Goal: Task Accomplishment & Management: Manage account settings

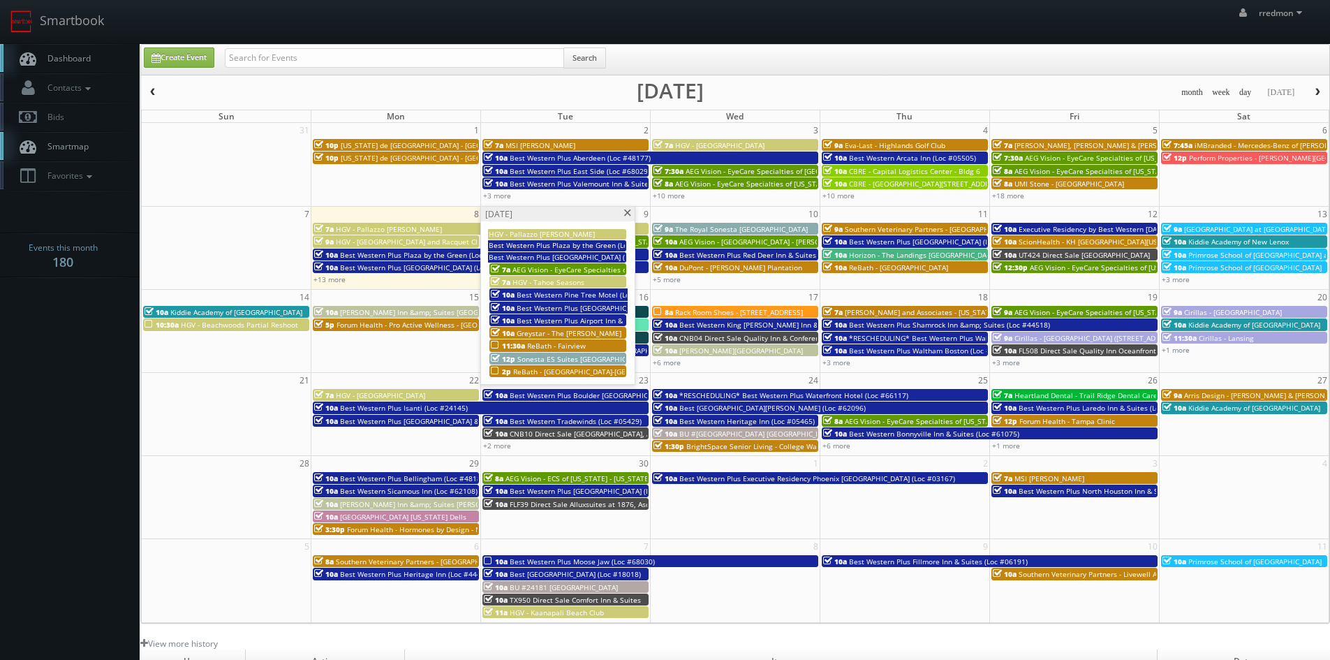
click at [623, 212] on span at bounding box center [627, 213] width 9 height 8
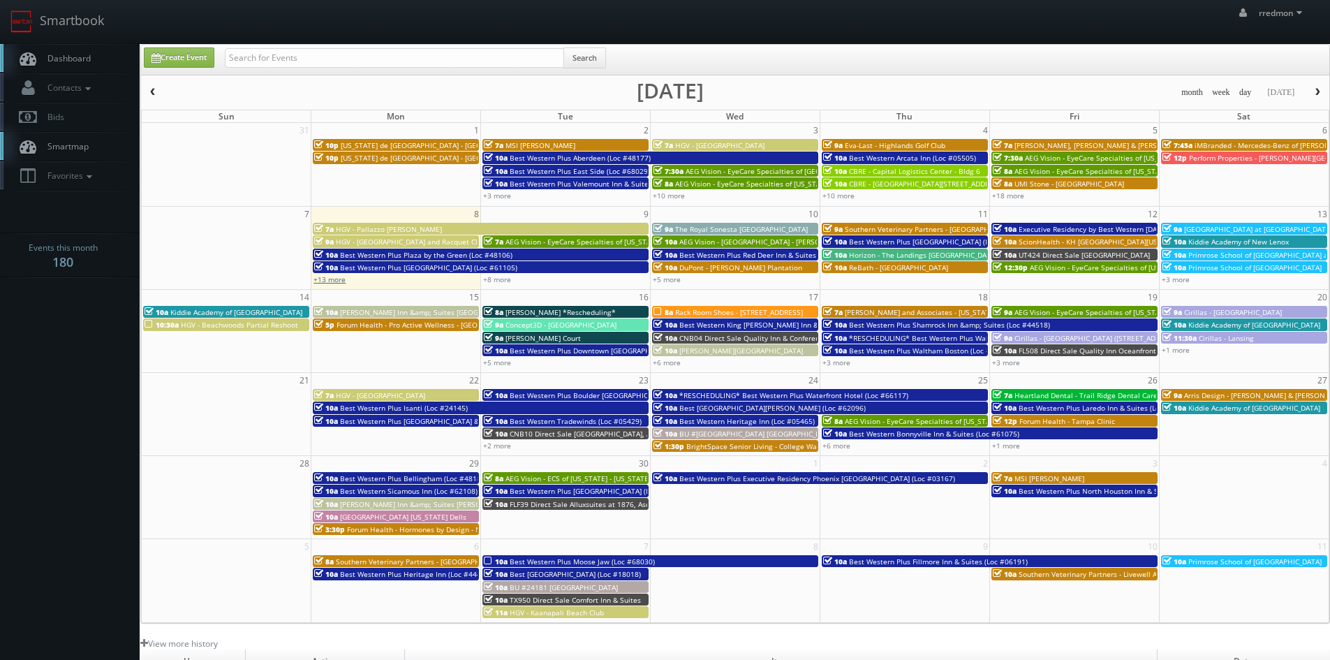
click at [333, 280] on link "+13 more" at bounding box center [329, 279] width 32 height 10
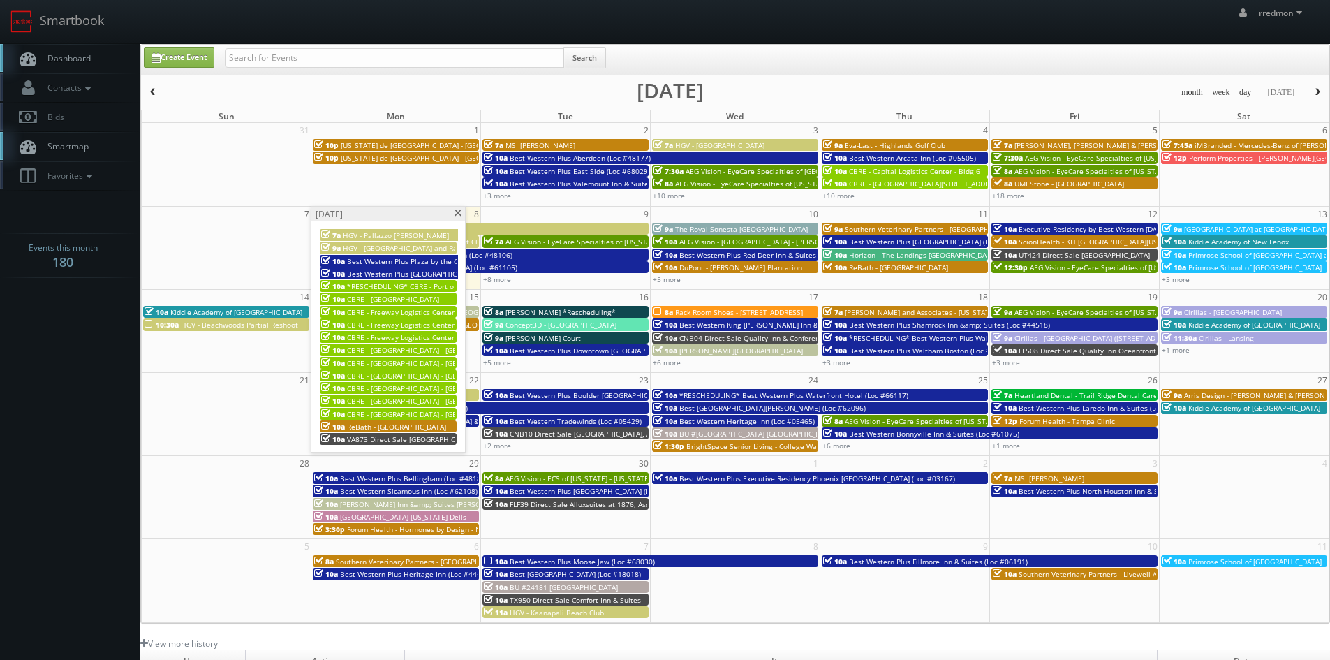
click at [456, 214] on span at bounding box center [457, 213] width 9 height 8
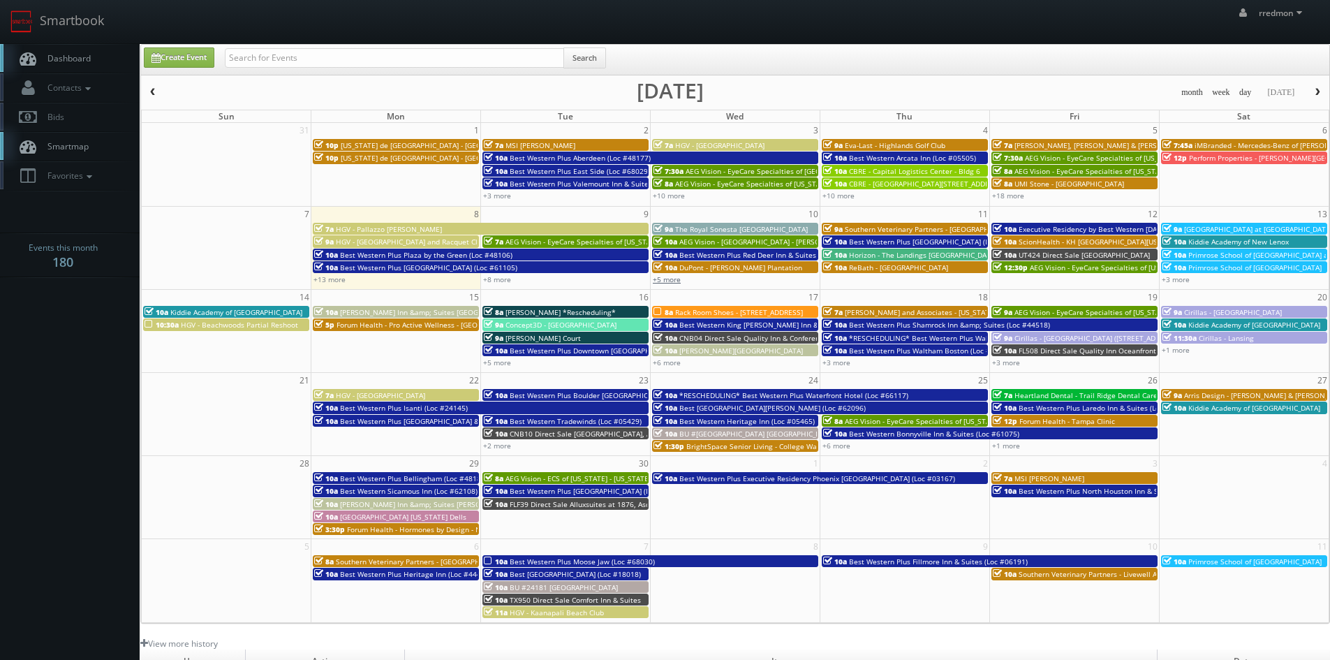
click at [664, 281] on link "+5 more" at bounding box center [667, 279] width 28 height 10
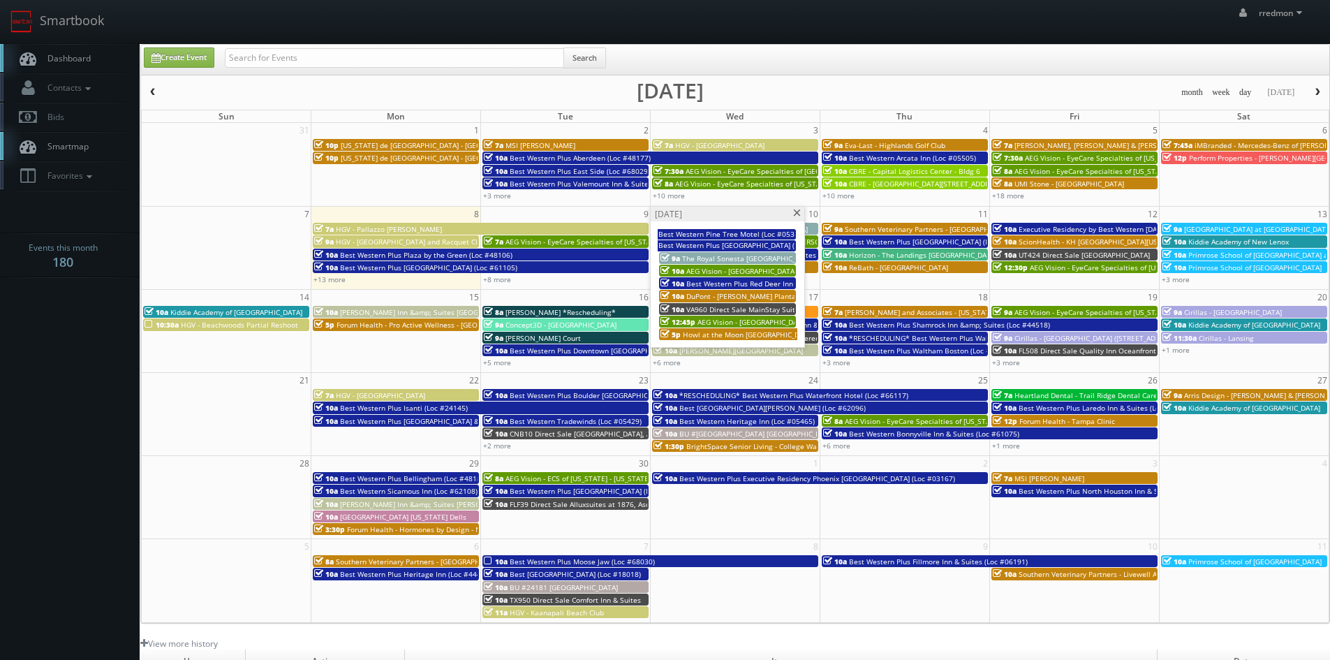
click at [794, 210] on span at bounding box center [796, 213] width 9 height 8
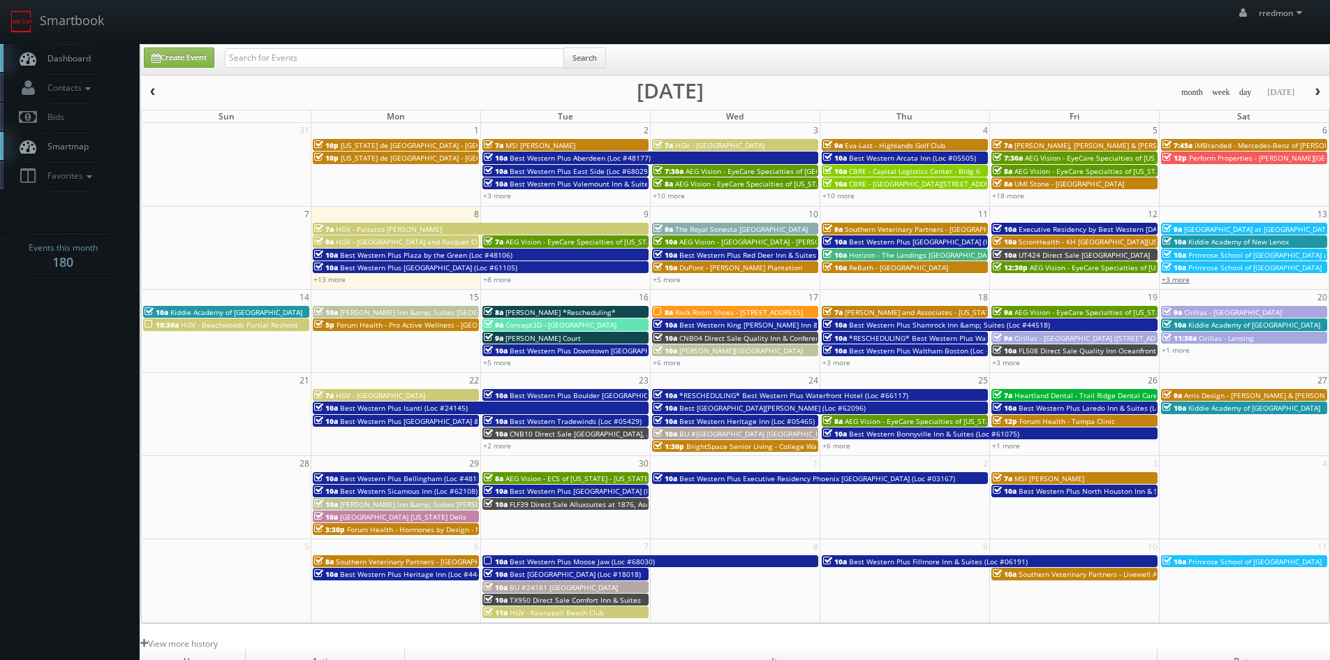
click at [1181, 280] on link "+3 more" at bounding box center [1176, 279] width 28 height 10
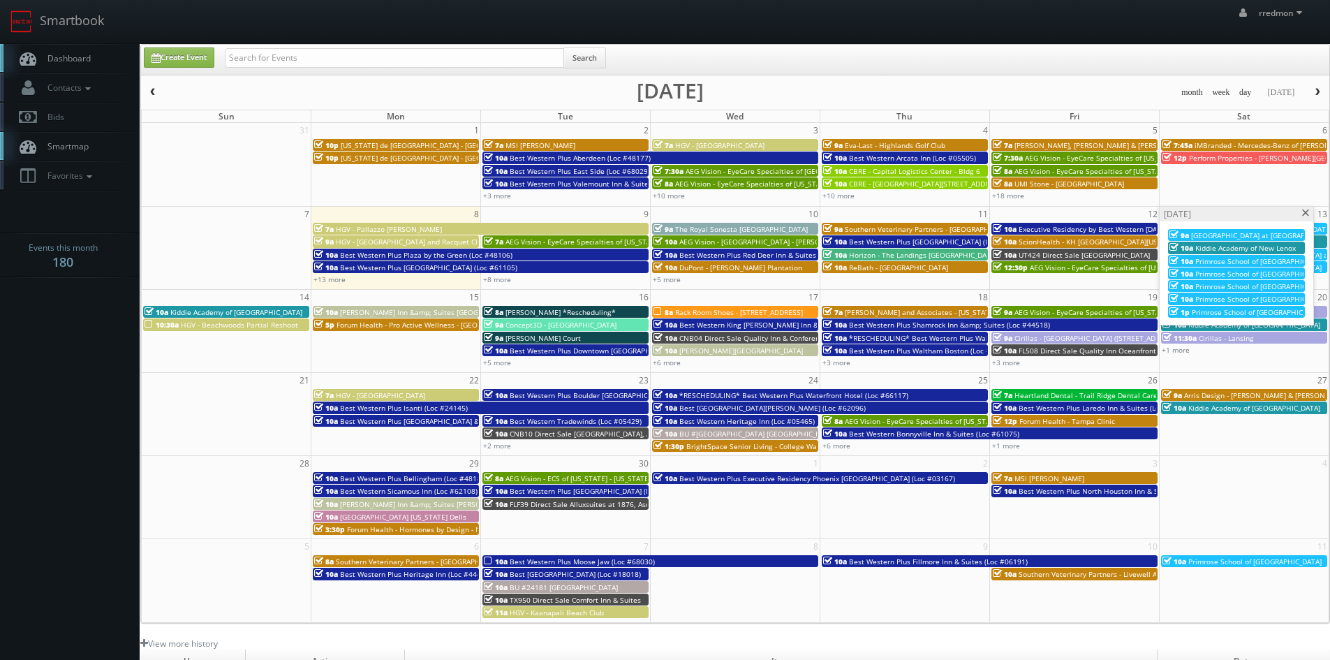
click at [1303, 214] on span at bounding box center [1305, 213] width 9 height 8
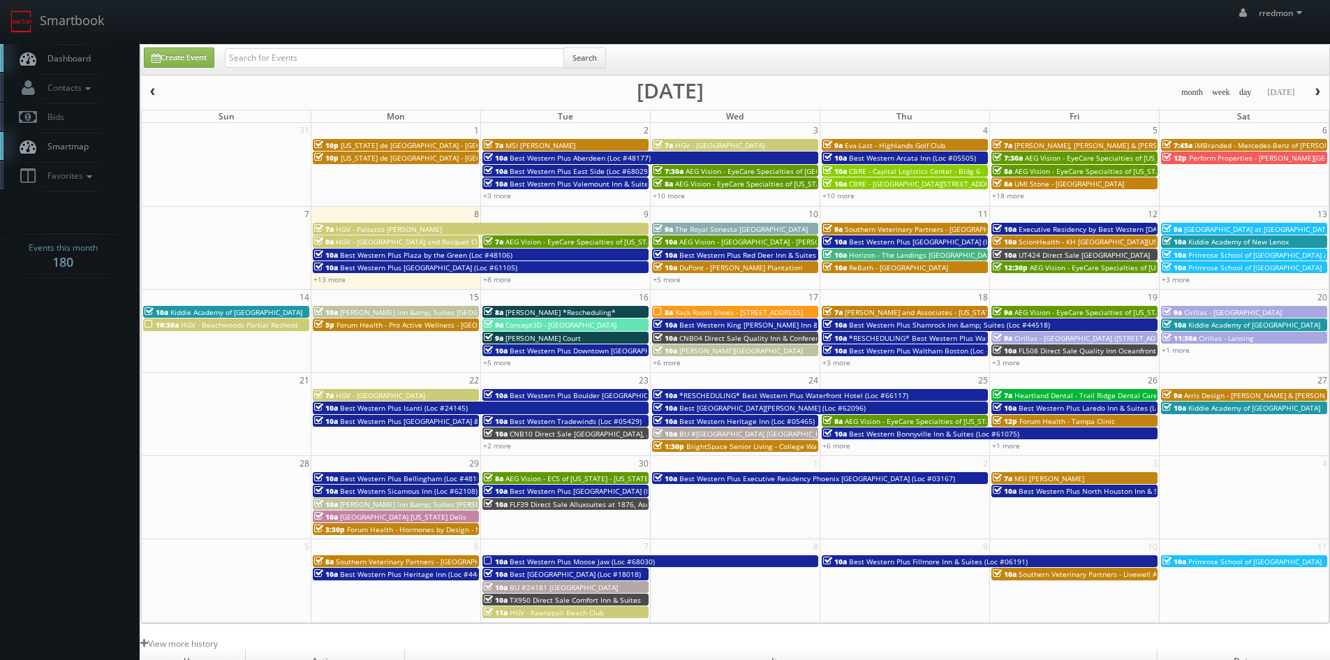
click at [255, 327] on span "HGV - Beachwoods Partial Reshoot" at bounding box center [239, 325] width 117 height 10
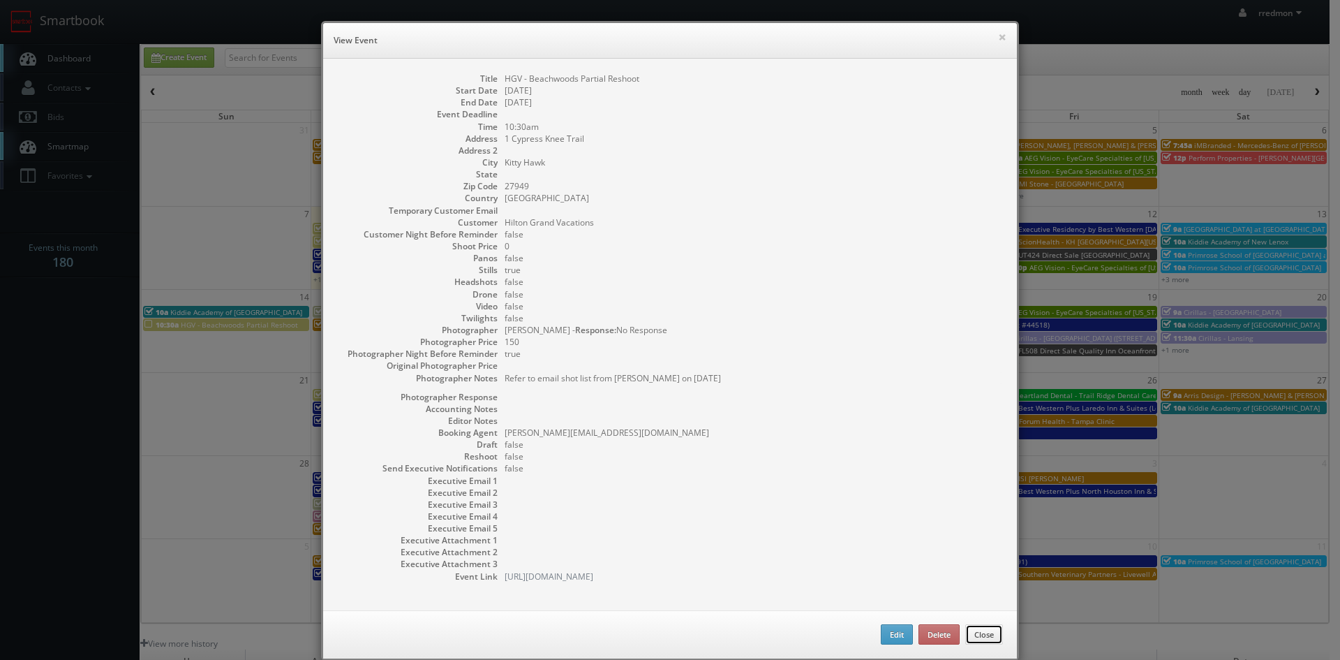
click at [978, 639] on button "Close" at bounding box center [984, 634] width 38 height 21
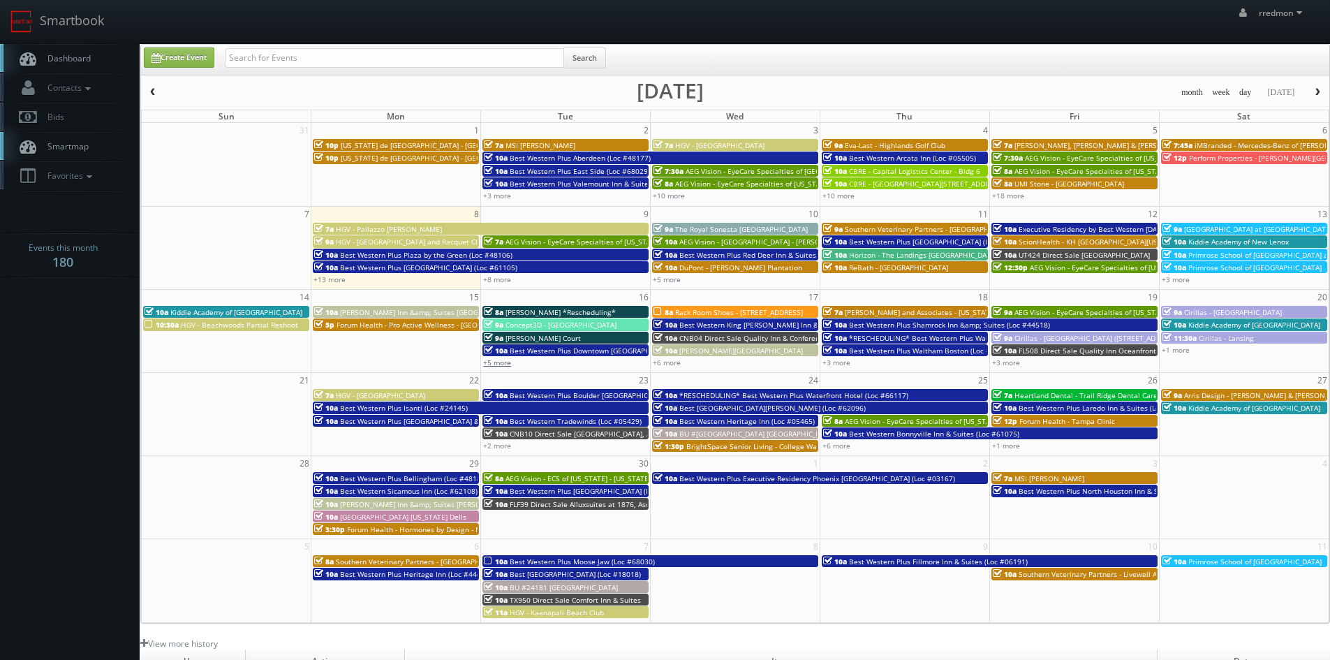
click at [497, 364] on link "+5 more" at bounding box center [497, 362] width 28 height 10
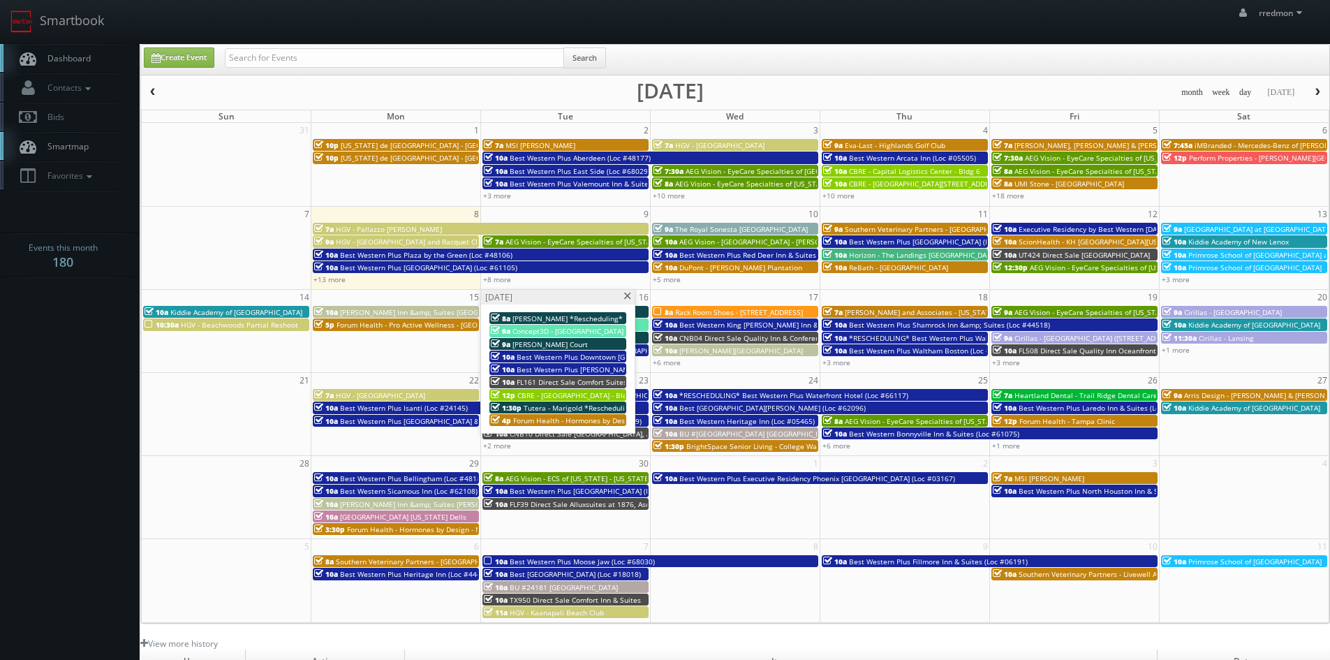
click at [626, 295] on span at bounding box center [627, 297] width 9 height 8
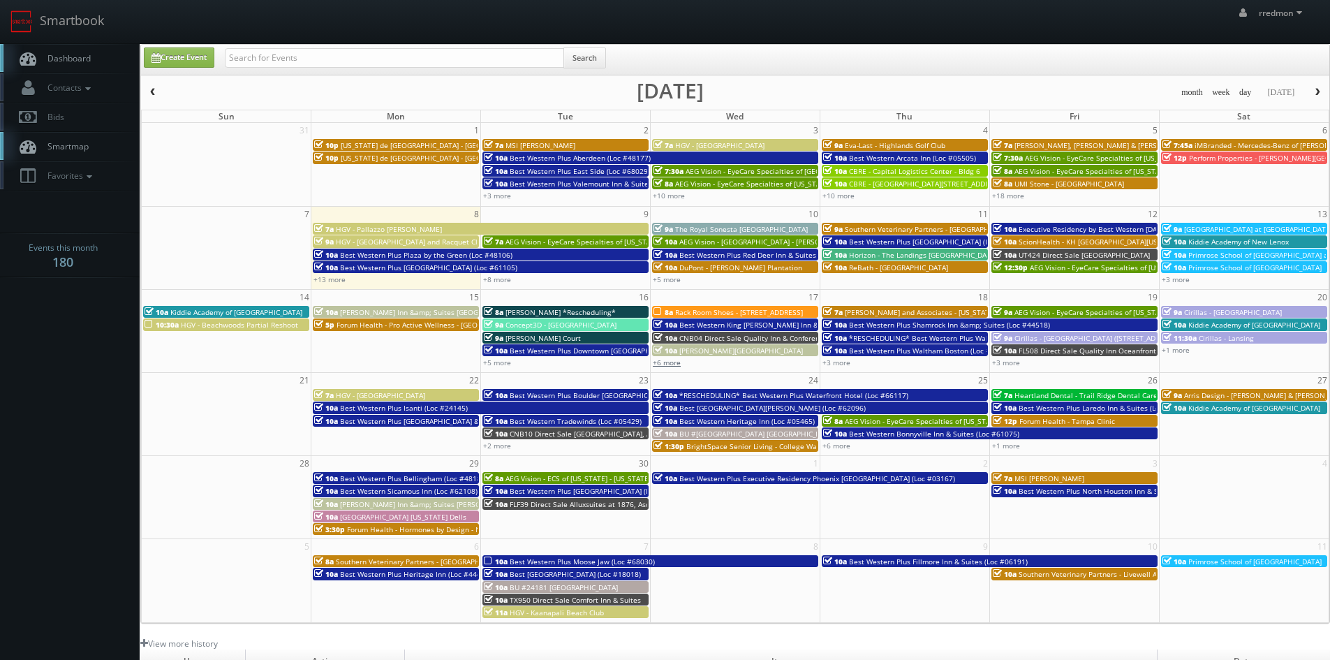
click at [671, 364] on link "+6 more" at bounding box center [667, 362] width 28 height 10
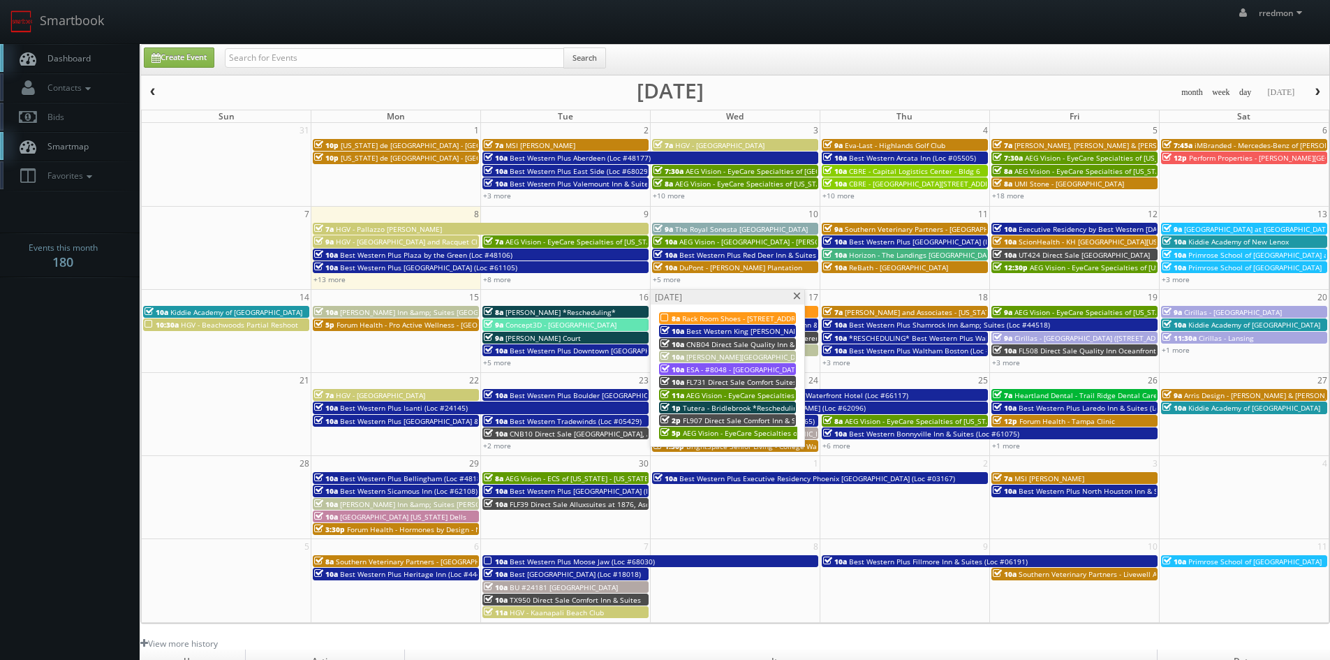
click at [794, 298] on span at bounding box center [796, 297] width 9 height 8
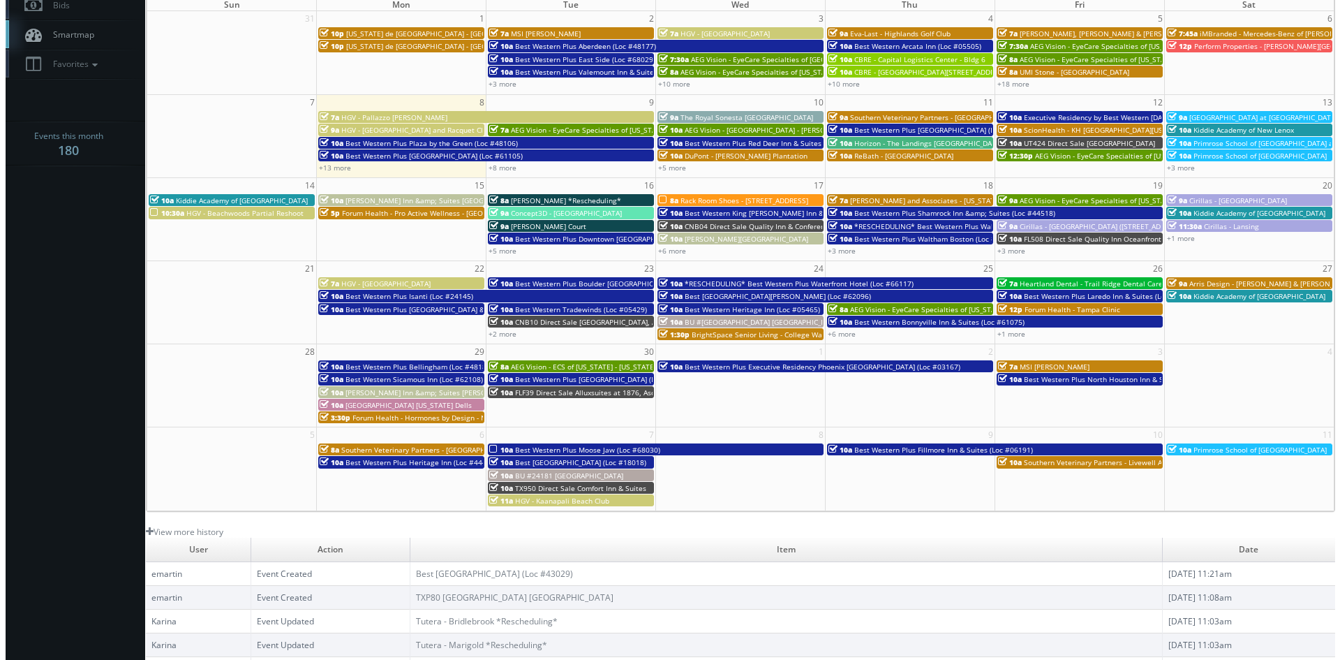
scroll to position [42, 0]
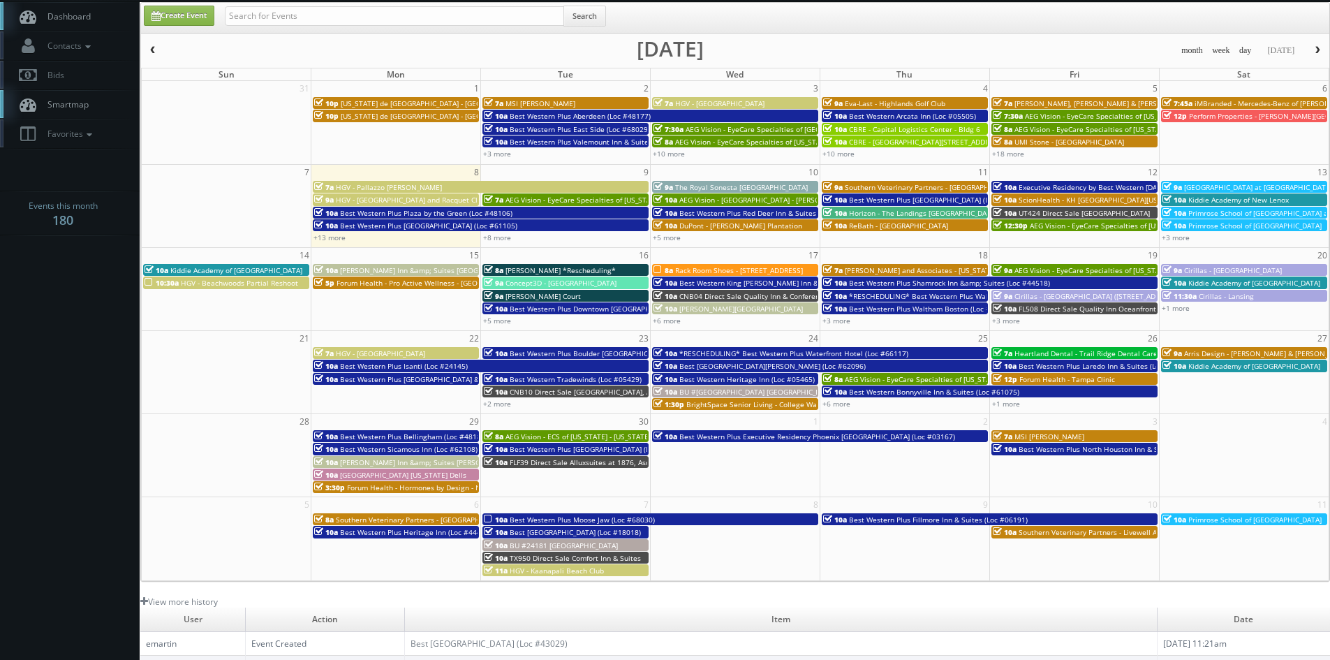
click at [708, 269] on span "Rack Room Shoes - [STREET_ADDRESS]" at bounding box center [739, 270] width 128 height 10
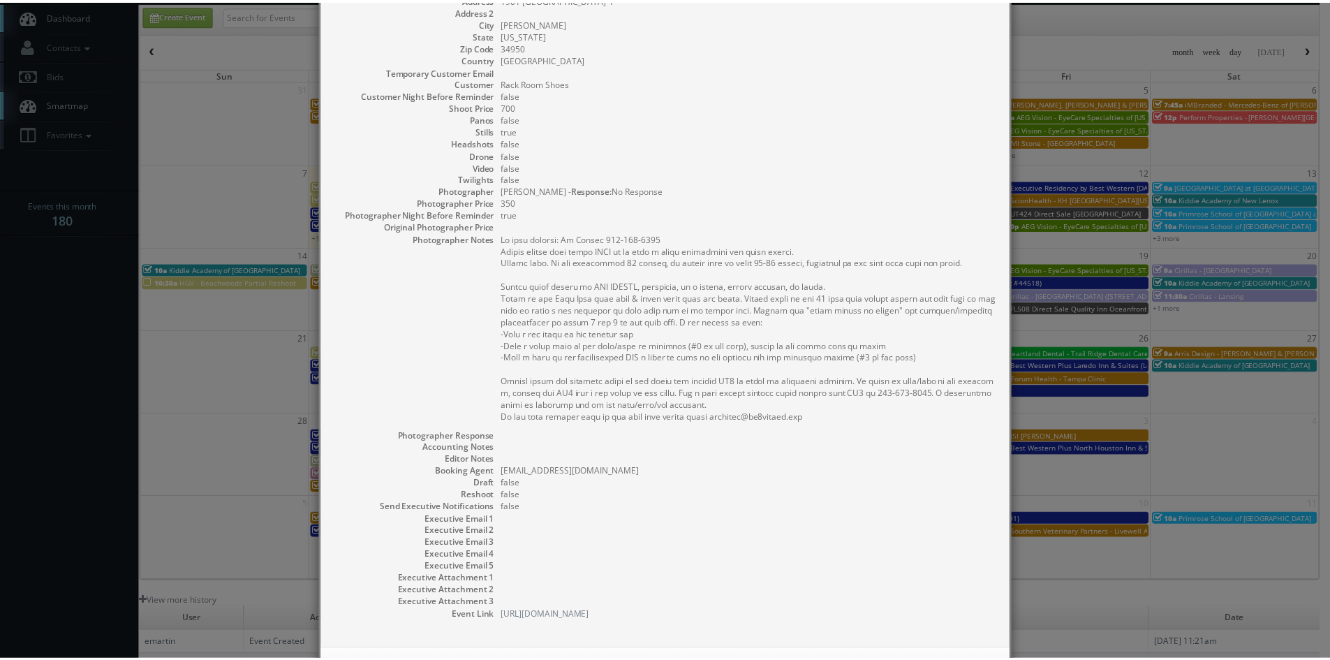
scroll to position [200, 0]
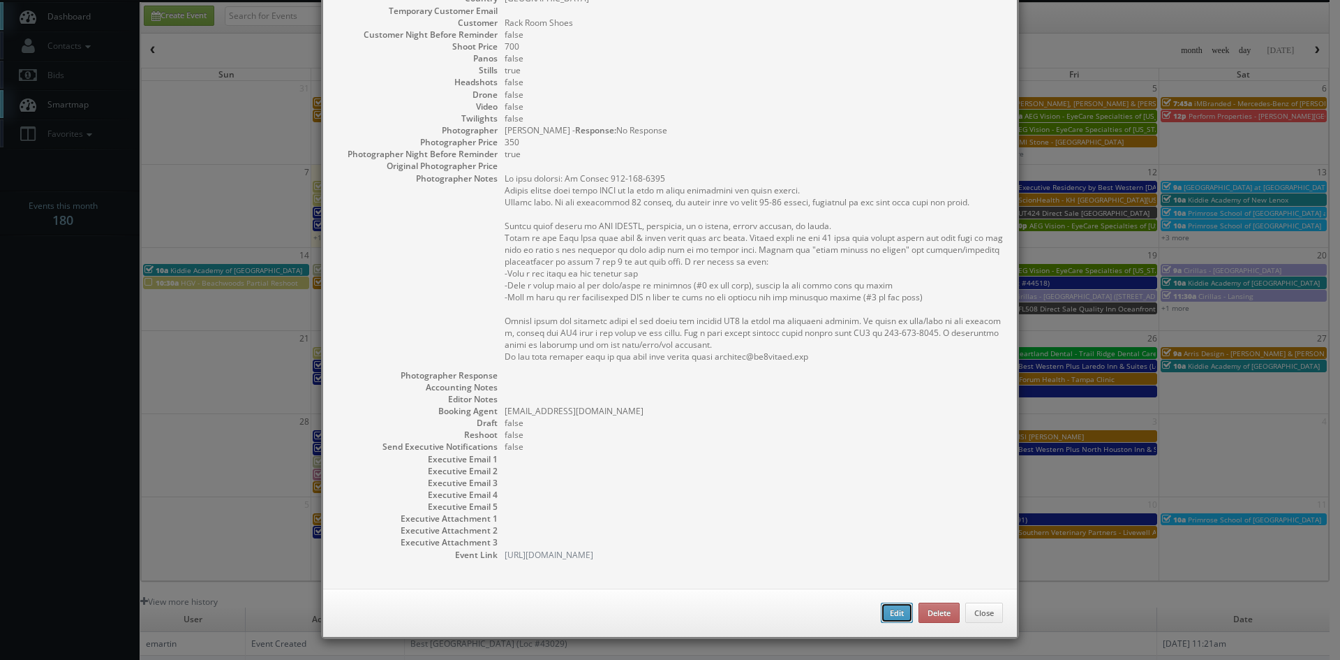
click at [899, 615] on button "Edit" at bounding box center [897, 612] width 32 height 21
type input "Rack Room Shoes - [STREET_ADDRESS]"
type input "1901 [GEOGRAPHIC_DATA]-1"
type input "[PERSON_NAME]"
type input "34950"
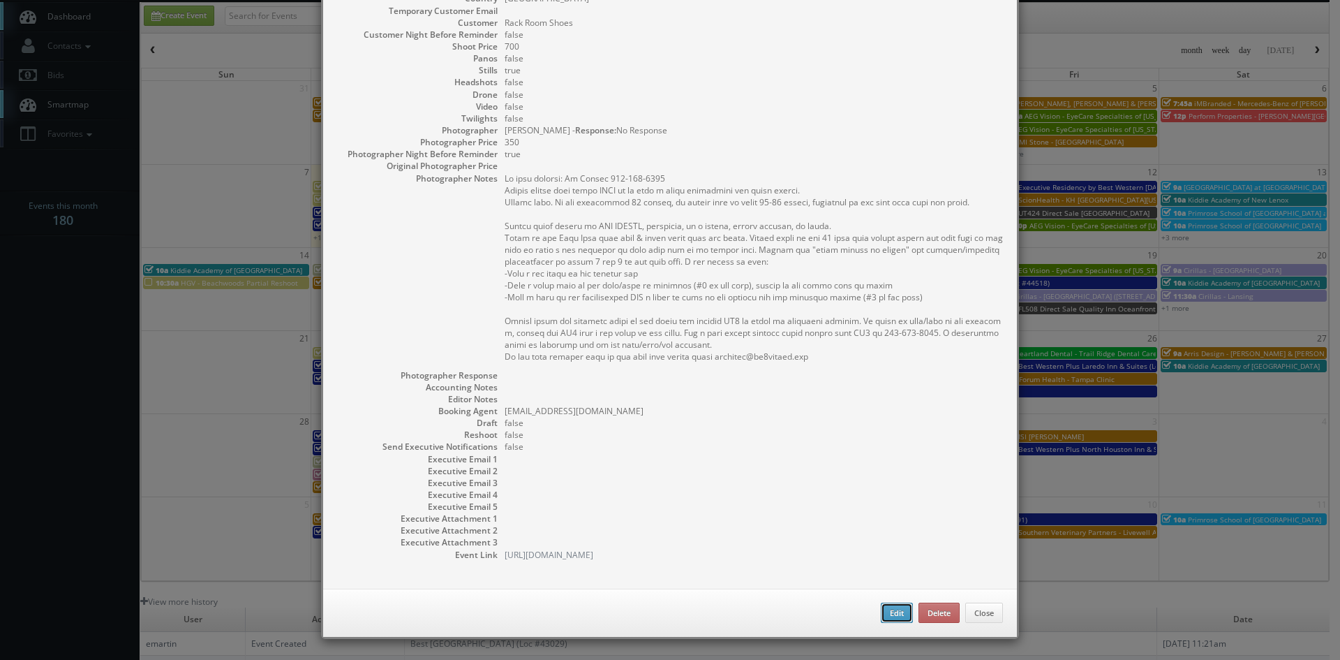
type input "700"
checkbox input "true"
type input "[DATE]"
type input "8:00am"
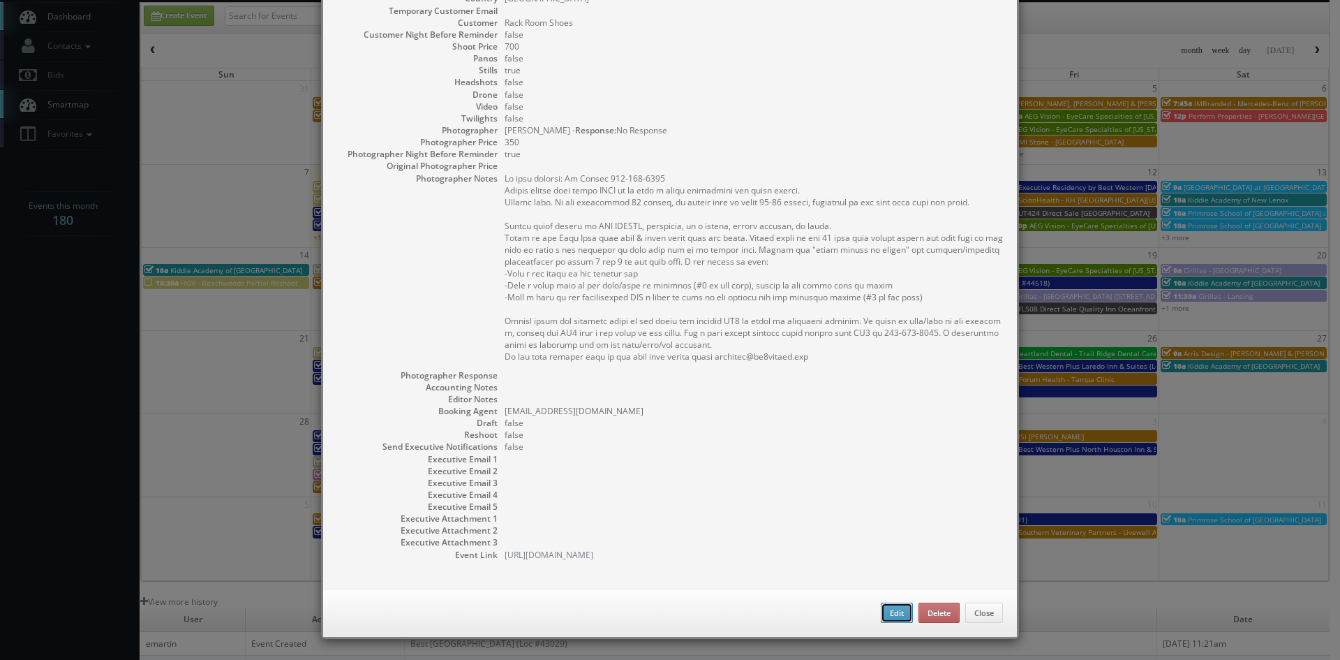
checkbox input "true"
type textarea "On site contact: [PERSON_NAME] [PHONE_NUMBER] Please upload this shoot ASAP as …"
select select "[US_STATE]"
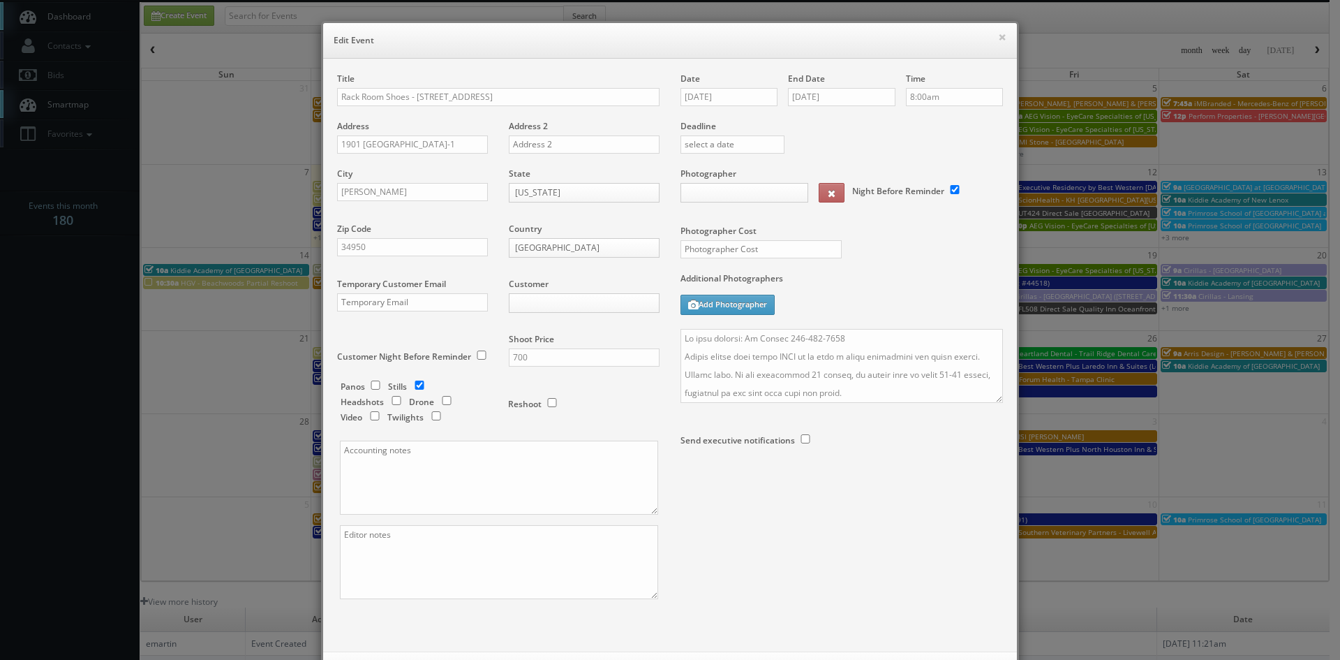
type input "350"
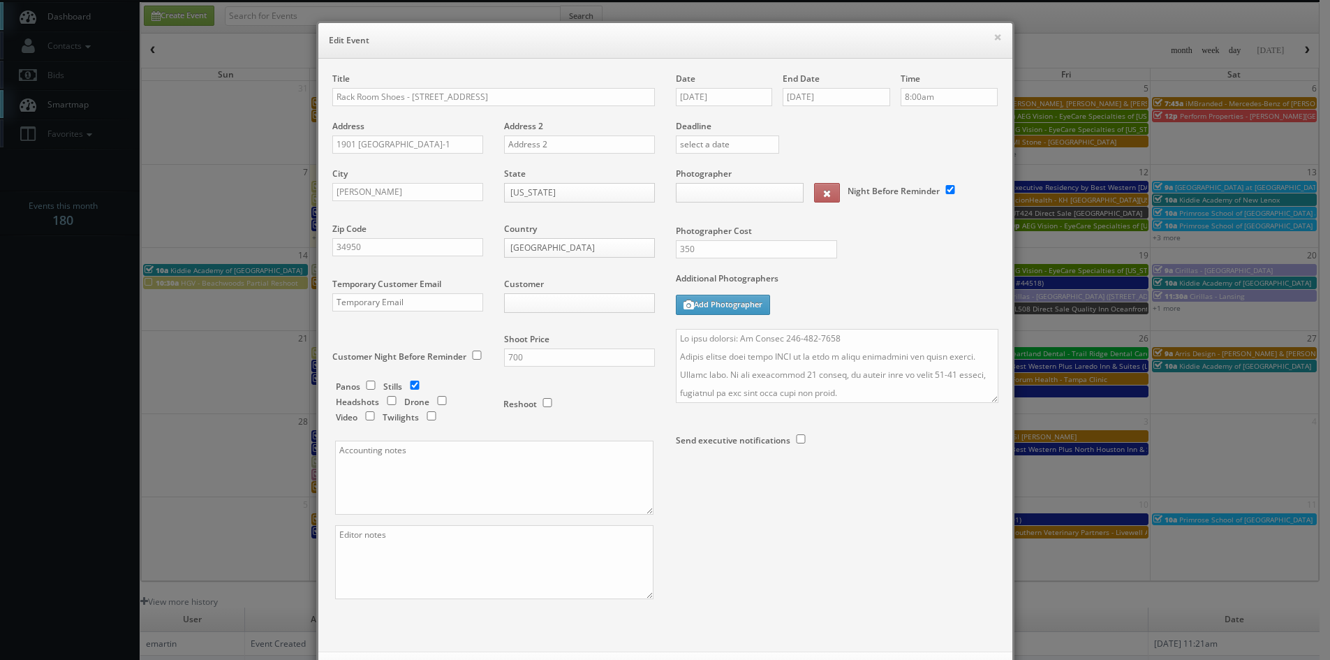
select select "[EMAIL_ADDRESS][DOMAIN_NAME]"
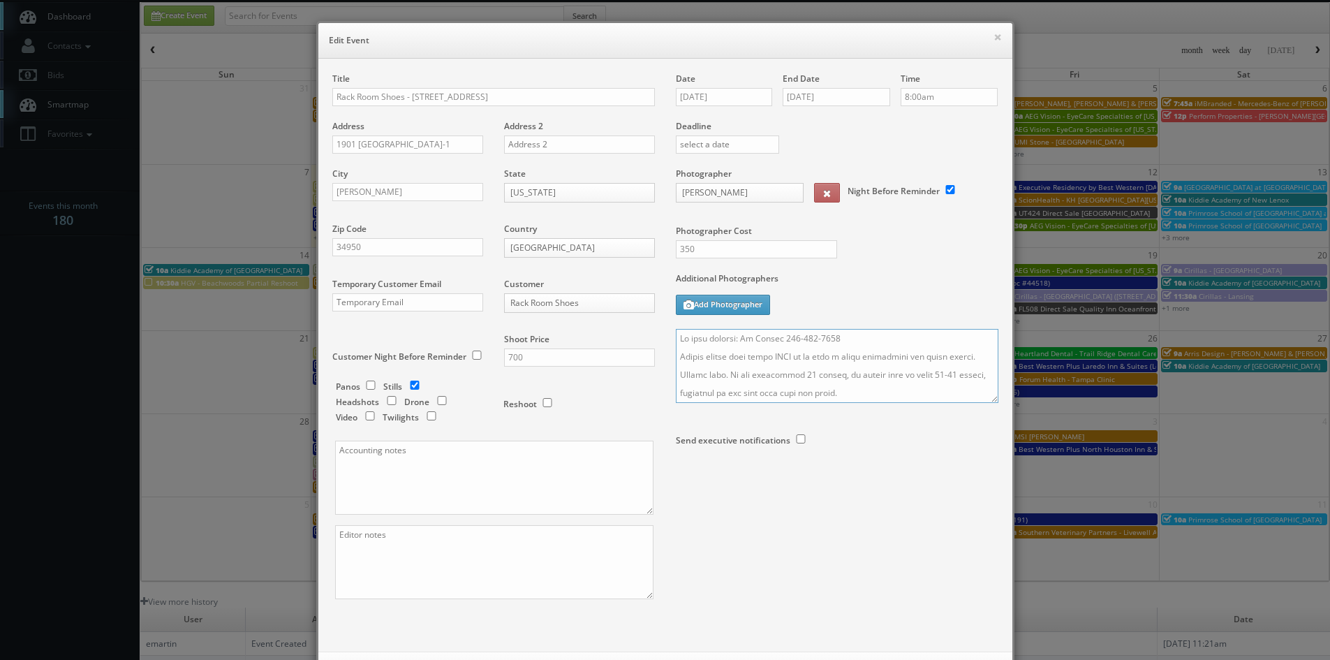
click at [676, 339] on textarea at bounding box center [837, 366] width 323 height 74
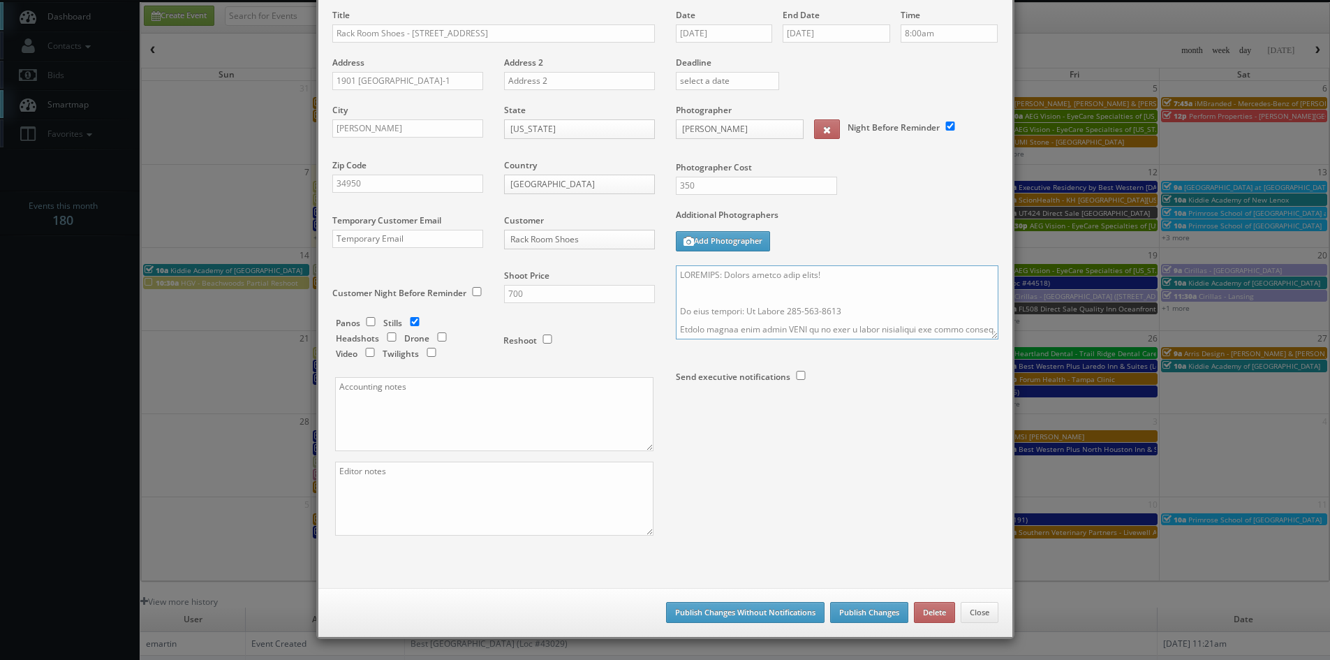
type textarea "REMINDER: Please accept this shoot! On site contact: [PERSON_NAME] [PHONE_NUMBE…"
click at [876, 607] on button "Publish Changes" at bounding box center [869, 612] width 78 height 21
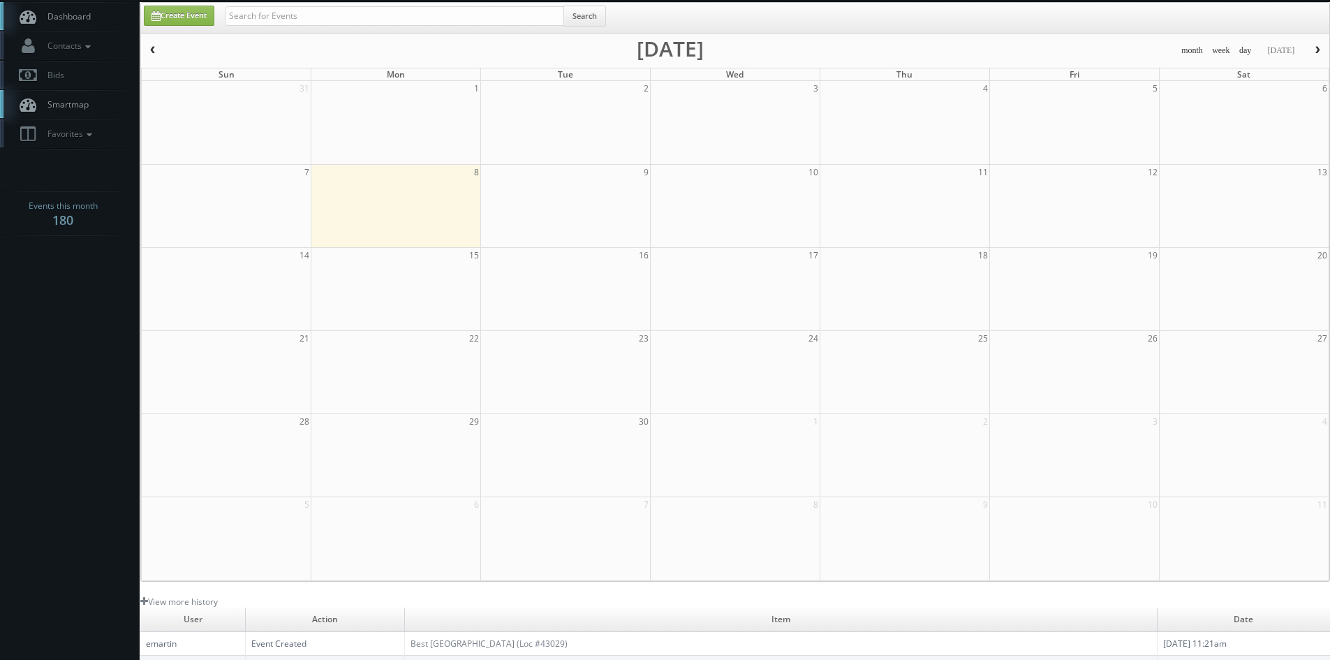
scroll to position [0, 0]
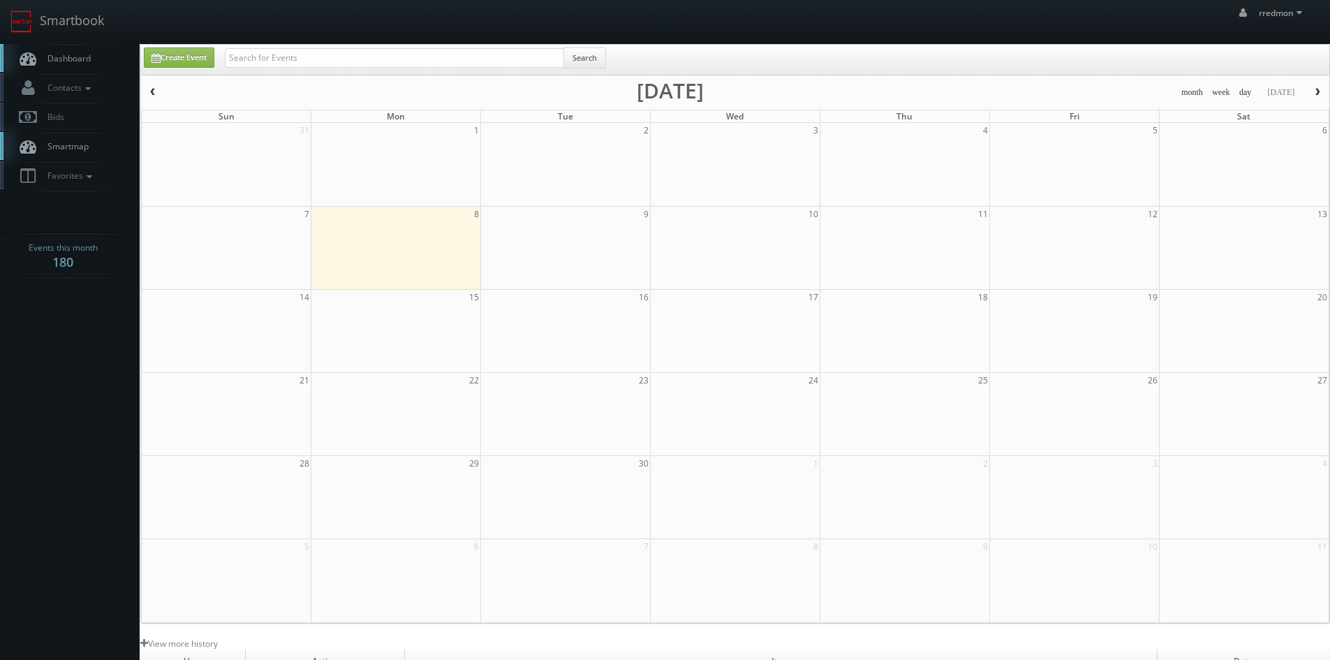
click at [93, 61] on link "Dashboard" at bounding box center [70, 58] width 140 height 29
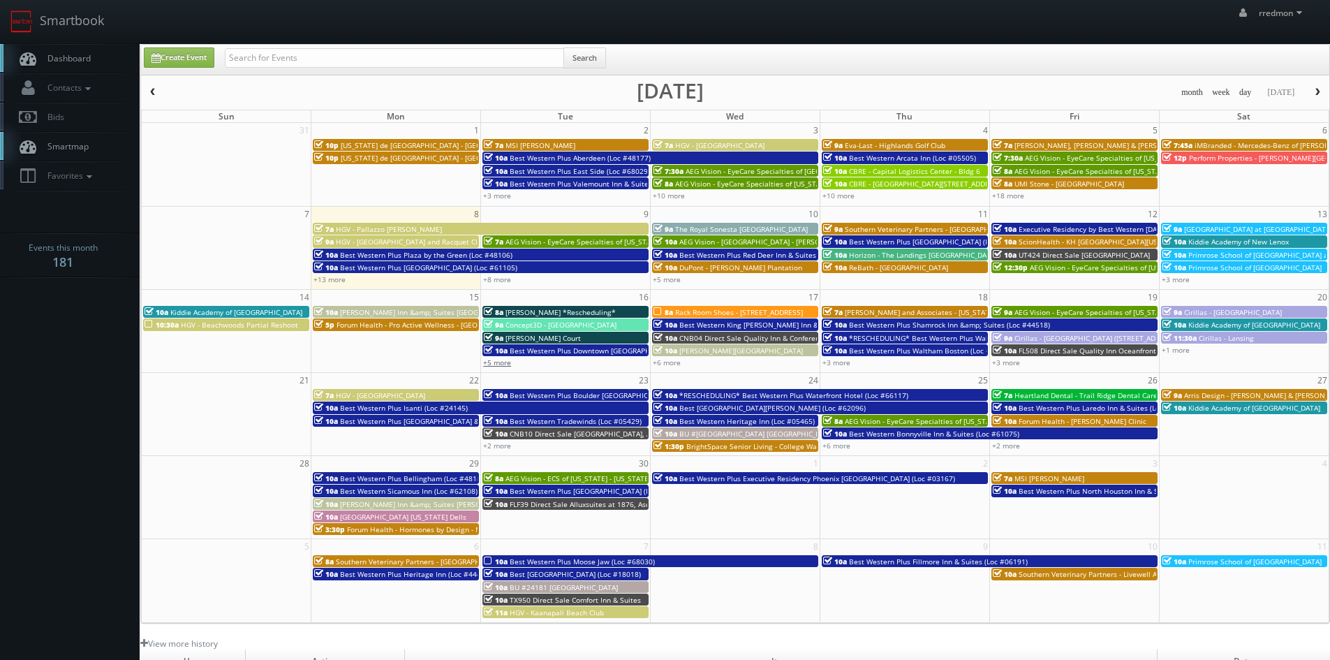
click at [491, 362] on link "+5 more" at bounding box center [497, 362] width 28 height 10
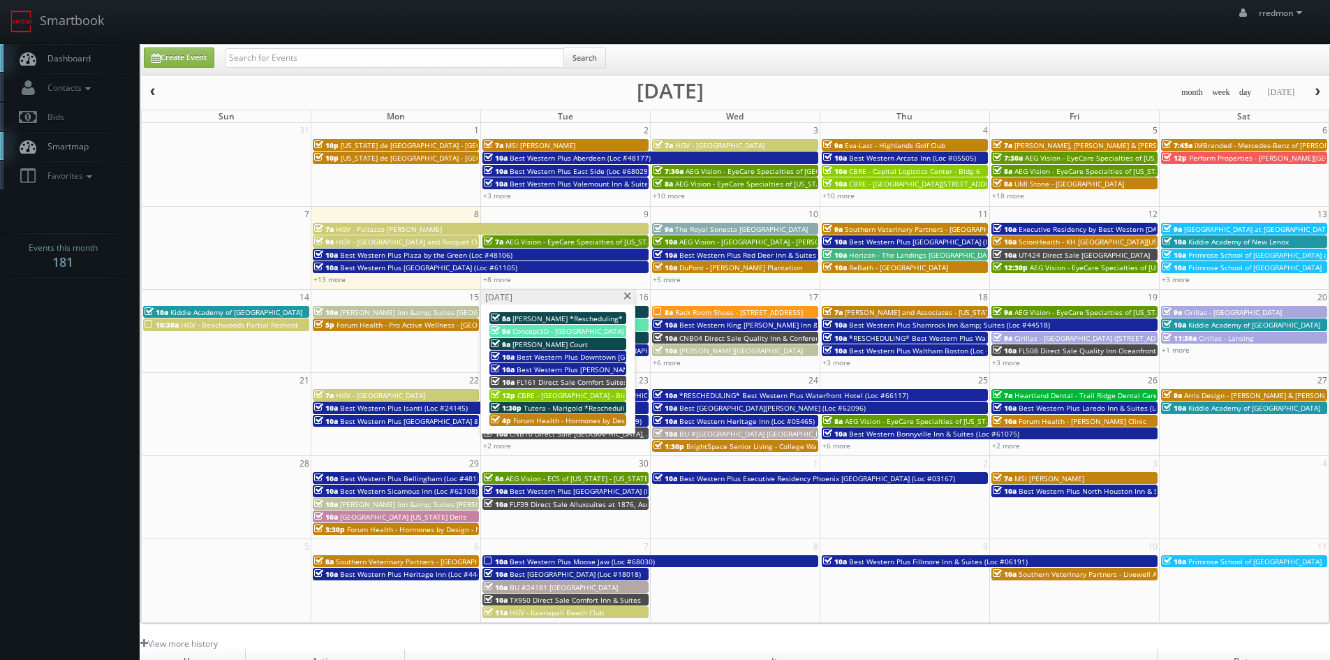
click at [624, 296] on span at bounding box center [627, 297] width 9 height 8
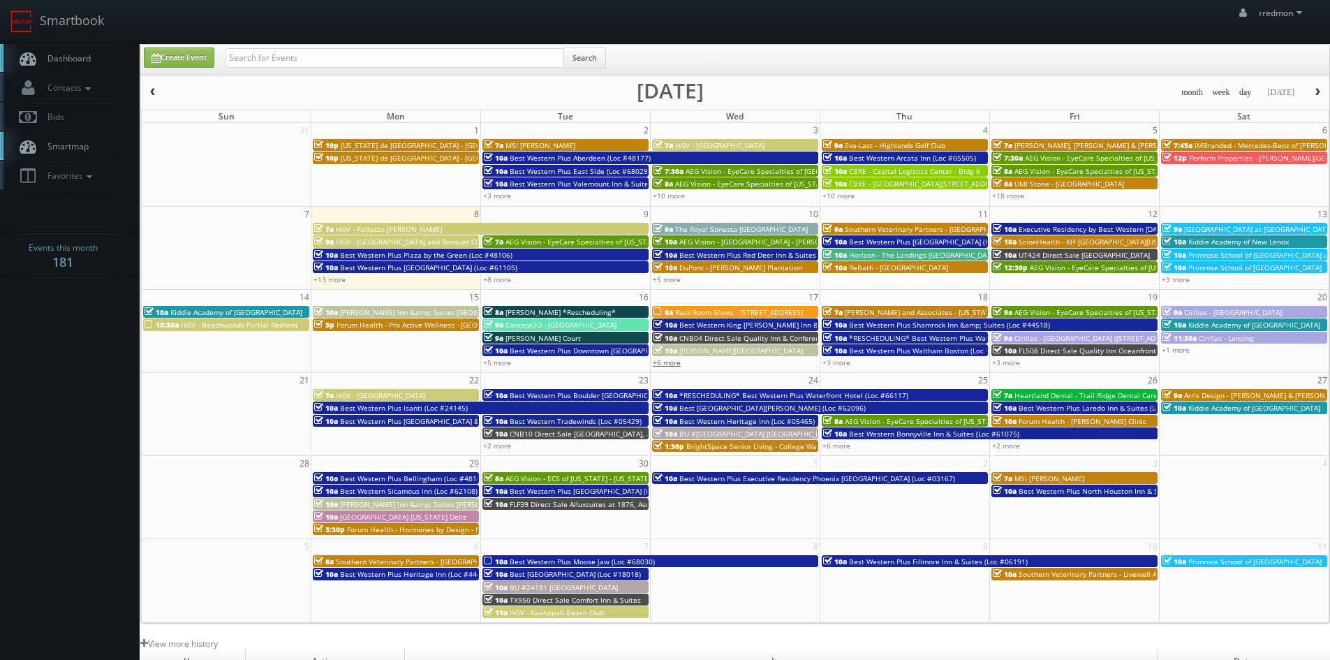
click at [676, 361] on link "+6 more" at bounding box center [667, 362] width 28 height 10
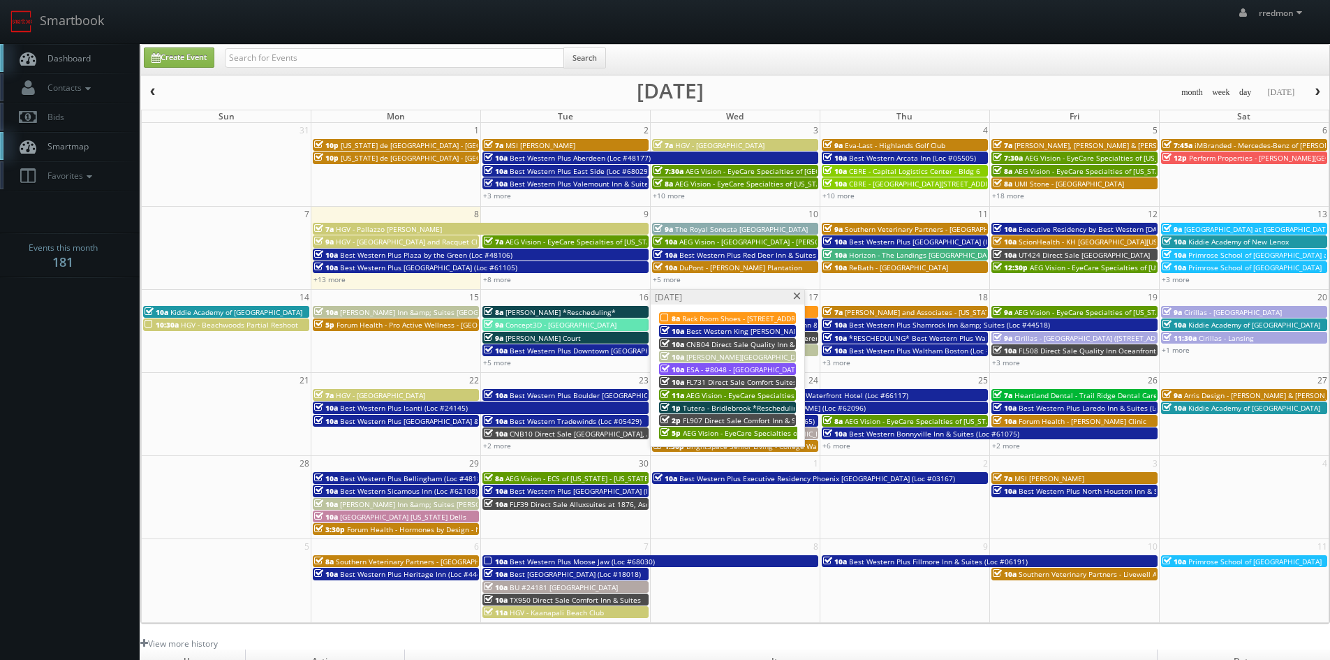
click at [793, 299] on span at bounding box center [796, 297] width 9 height 8
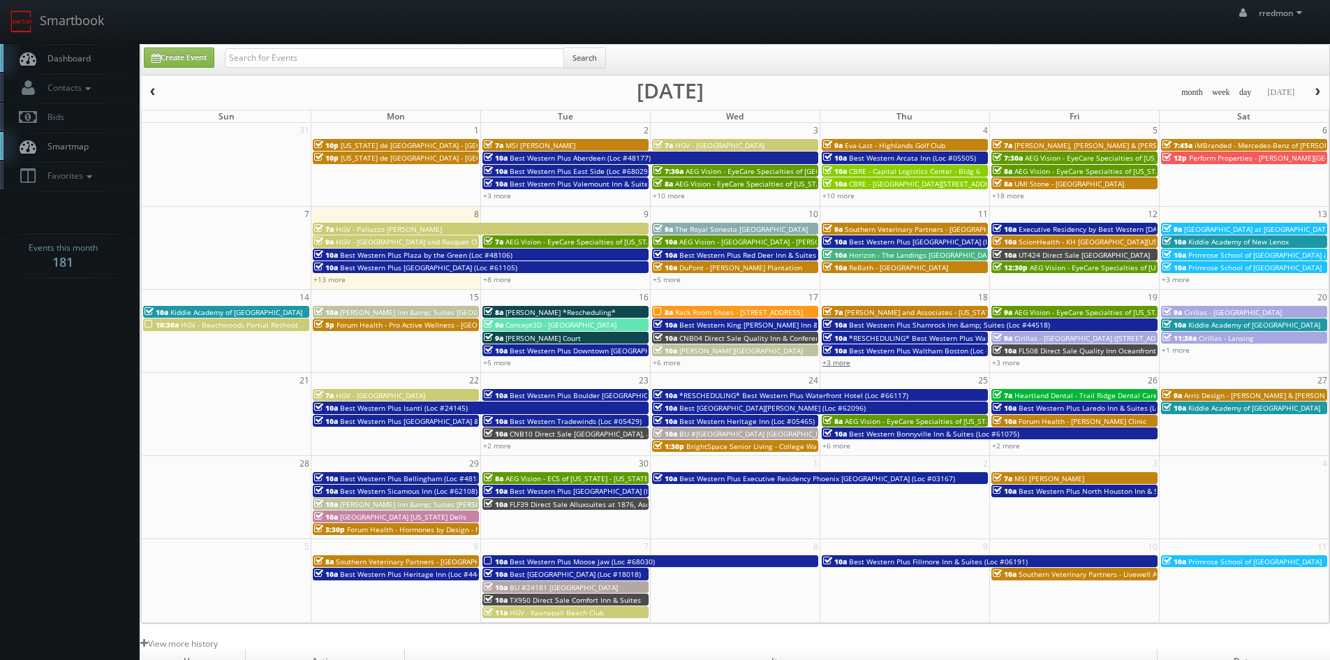
click at [844, 364] on link "+3 more" at bounding box center [836, 362] width 28 height 10
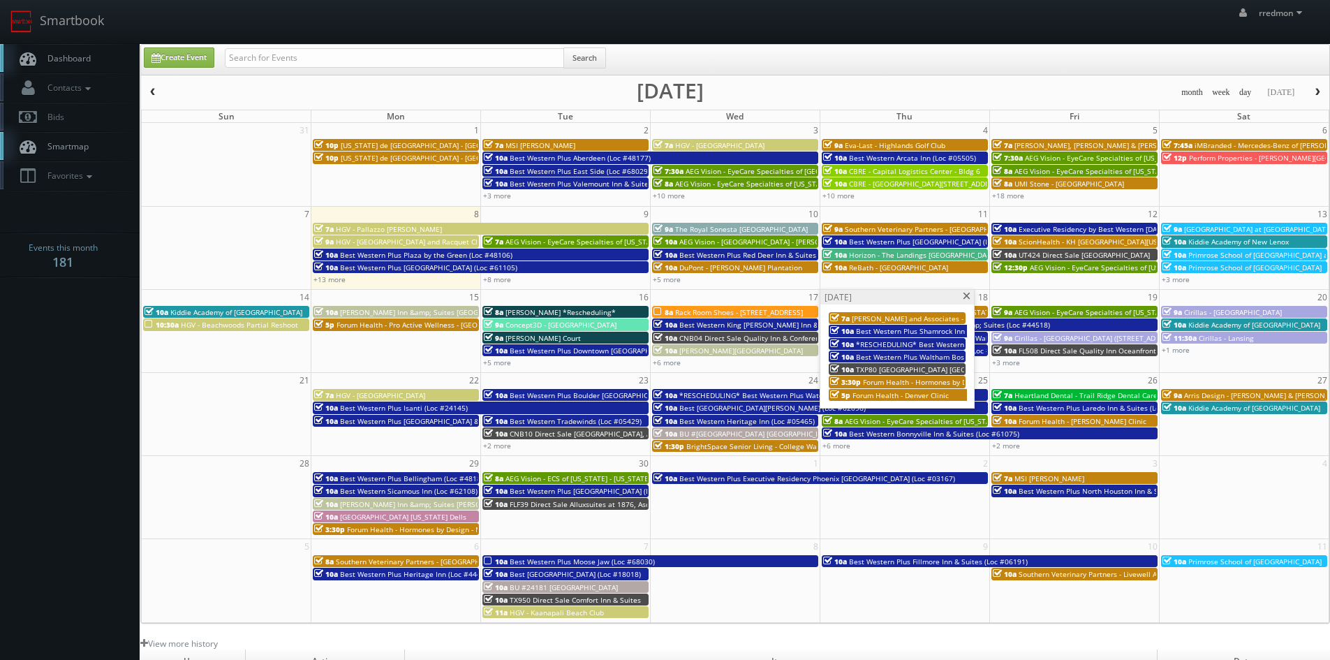
click at [963, 297] on span at bounding box center [966, 297] width 9 height 8
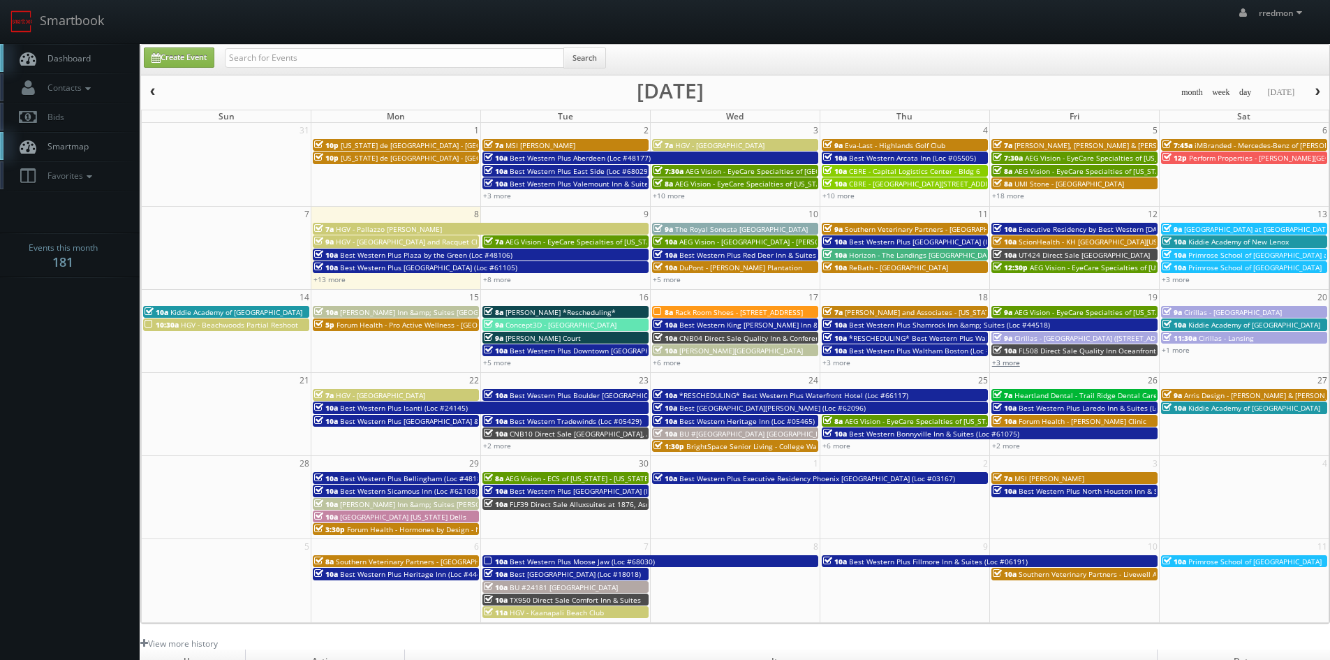
click at [1013, 359] on link "+3 more" at bounding box center [1006, 362] width 28 height 10
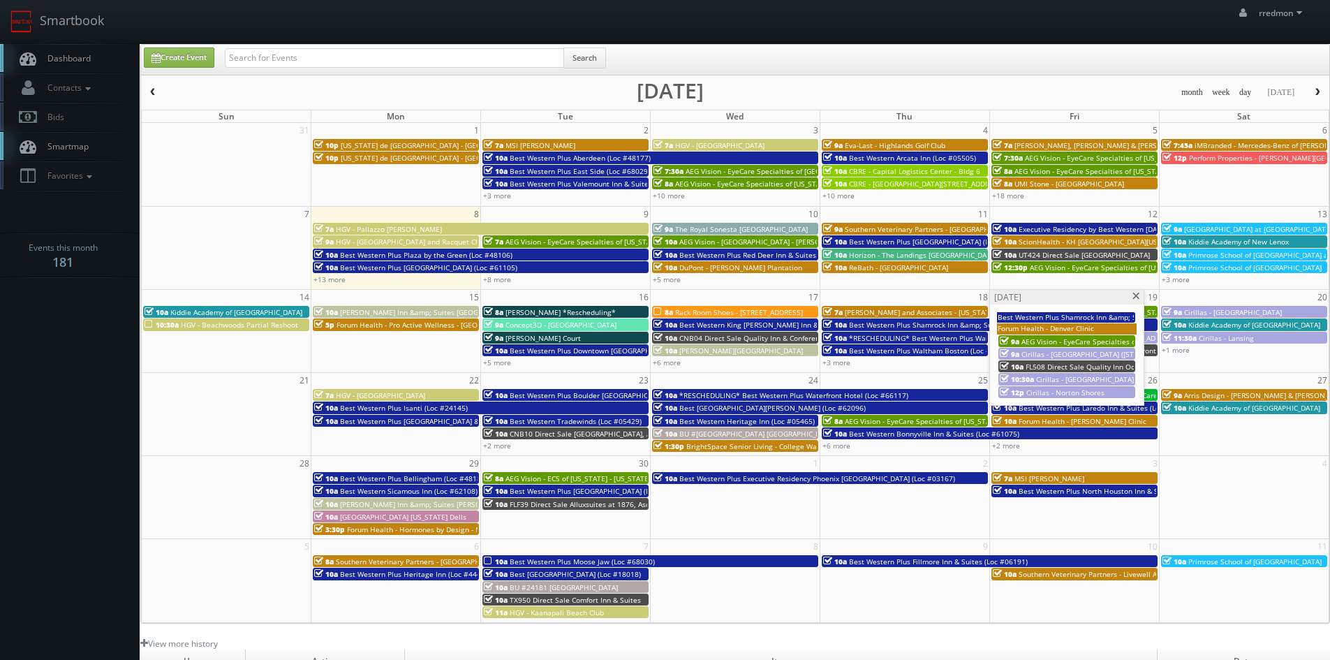
click at [1133, 295] on span at bounding box center [1136, 297] width 9 height 8
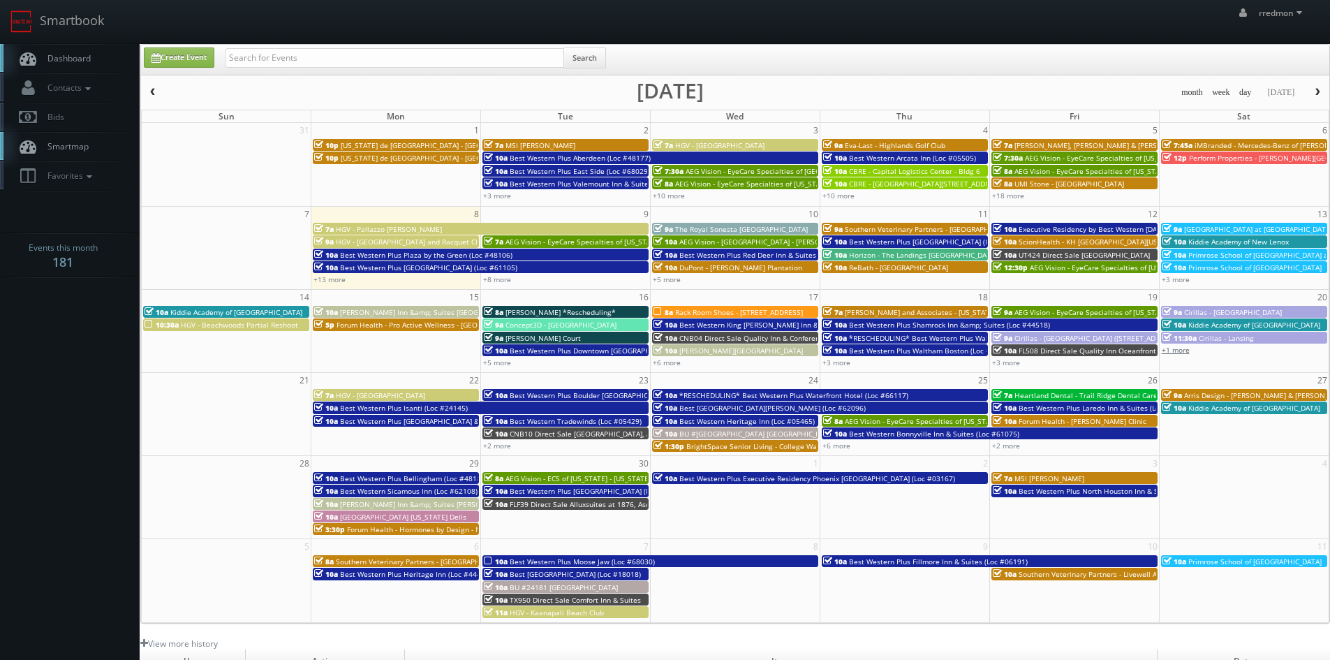
click at [1185, 350] on link "+1 more" at bounding box center [1176, 350] width 28 height 10
click at [1303, 295] on span at bounding box center [1305, 297] width 9 height 8
